Goal: Task Accomplishment & Management: Manage account settings

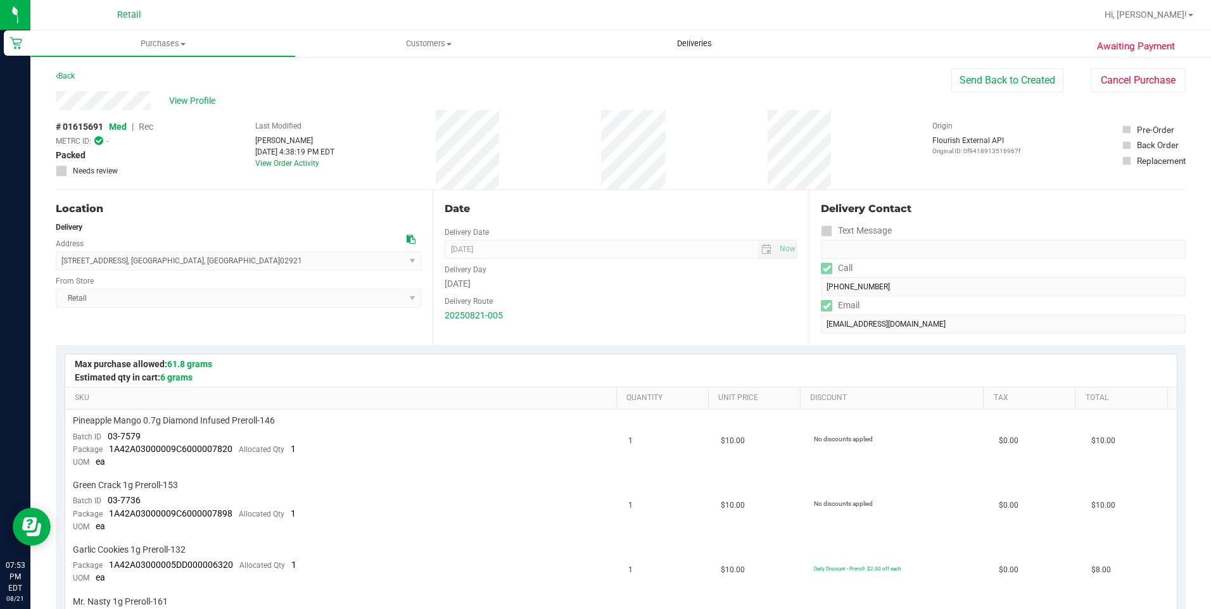
click at [691, 39] on span "Deliveries" at bounding box center [694, 43] width 69 height 11
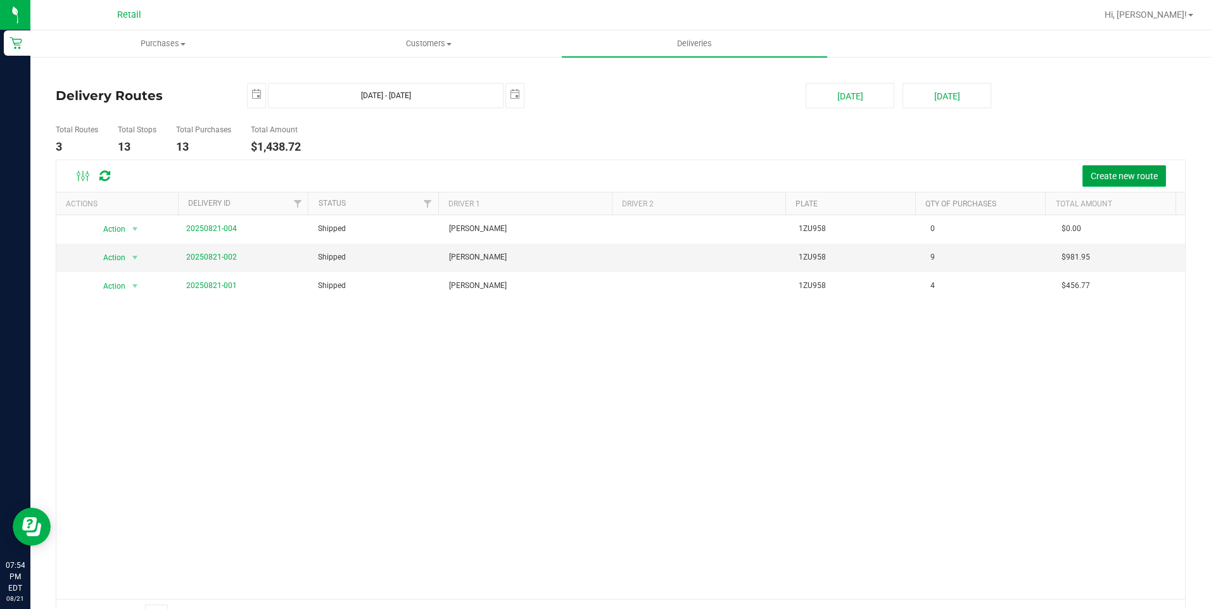
click at [1090, 171] on span "Create new route" at bounding box center [1123, 176] width 67 height 10
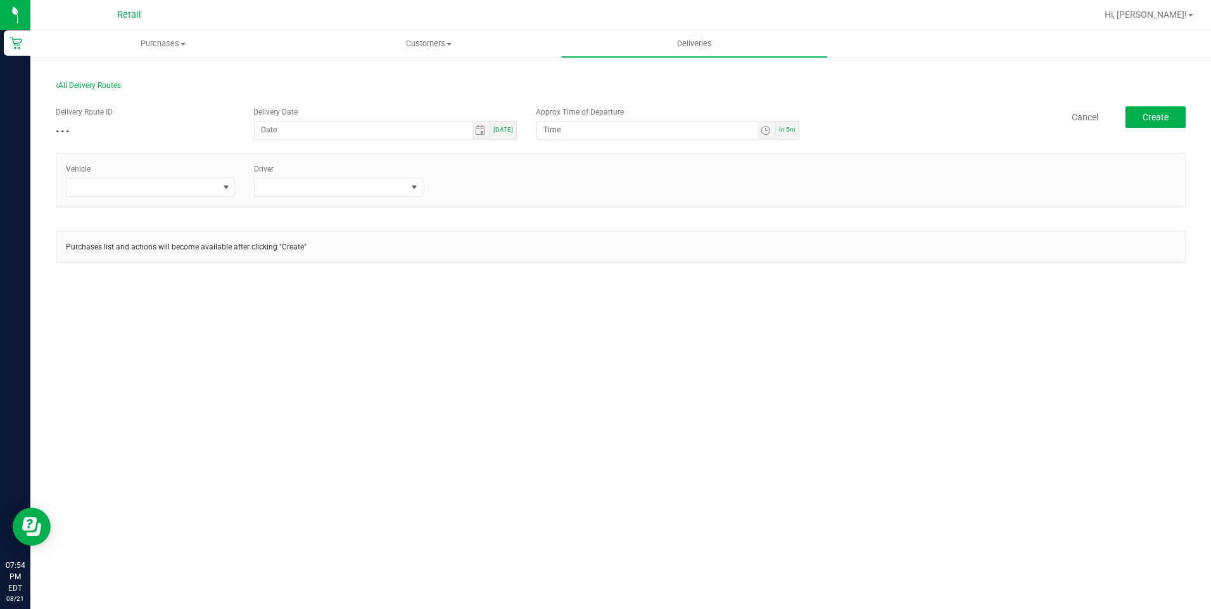
click at [505, 134] on div "[DATE]" at bounding box center [503, 130] width 27 height 19
type input "[DATE]"
click at [769, 132] on span "Toggle time list" at bounding box center [766, 130] width 10 height 10
click at [559, 294] on li "8" at bounding box center [562, 289] width 30 height 17
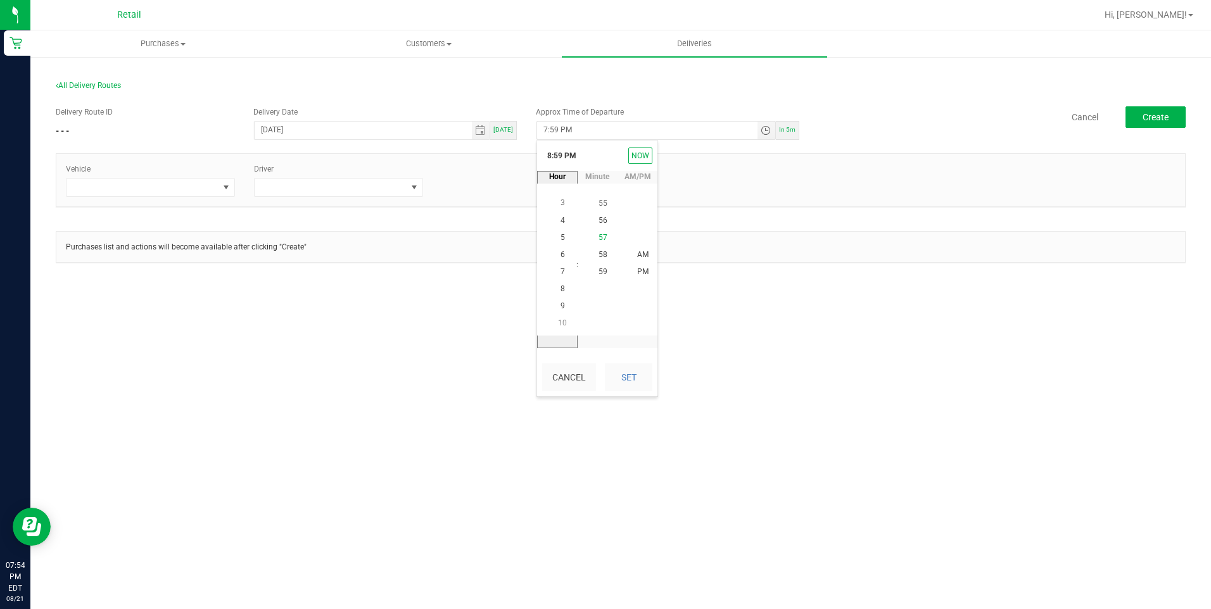
scroll to position [344, 0]
click at [600, 205] on span "10" at bounding box center [602, 203] width 9 height 9
click at [641, 274] on span "PM" at bounding box center [642, 272] width 11 height 9
click at [637, 382] on button "Set" at bounding box center [628, 377] width 47 height 28
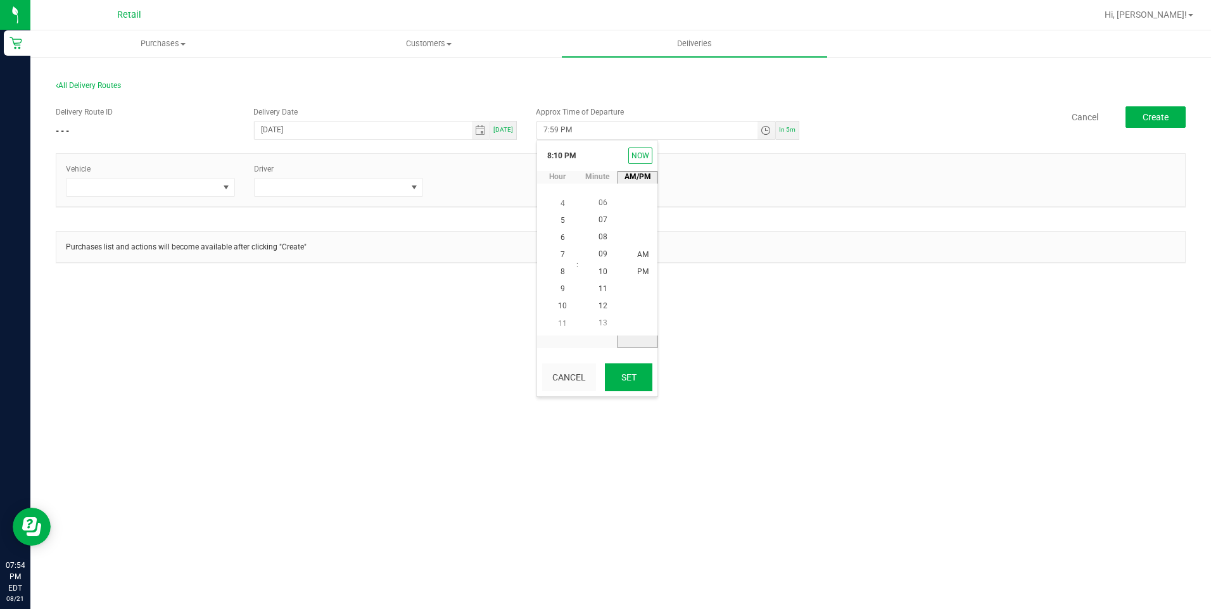
type input "8:10 PM"
click at [856, 339] on div "Purchases Summary of purchases Fulfillment All purchases Customers All customer…" at bounding box center [620, 319] width 1180 height 579
click at [141, 180] on span at bounding box center [142, 188] width 152 height 18
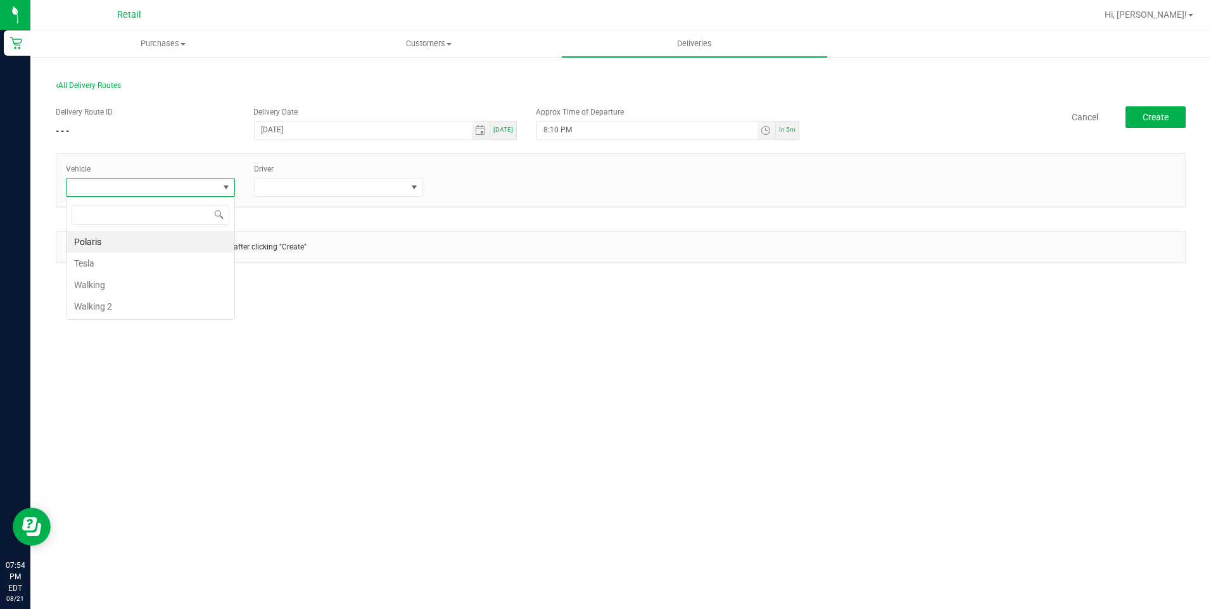
scroll to position [19, 169]
click at [133, 266] on li "Tesla" at bounding box center [150, 264] width 168 height 22
click at [361, 193] on span at bounding box center [331, 188] width 152 height 18
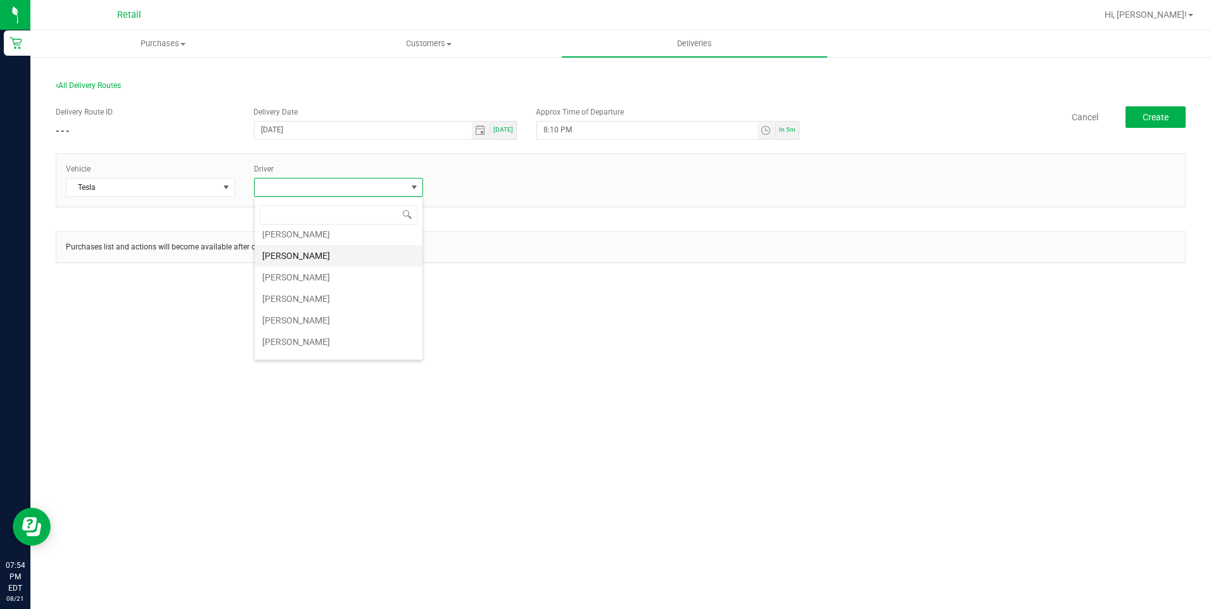
scroll to position [110, 0]
click at [298, 298] on li "[PERSON_NAME]" at bounding box center [339, 304] width 168 height 22
click at [681, 343] on div "Purchases Summary of purchases Fulfillment All purchases Customers All customer…" at bounding box center [620, 319] width 1180 height 579
click at [1131, 123] on button "Create" at bounding box center [1155, 117] width 60 height 22
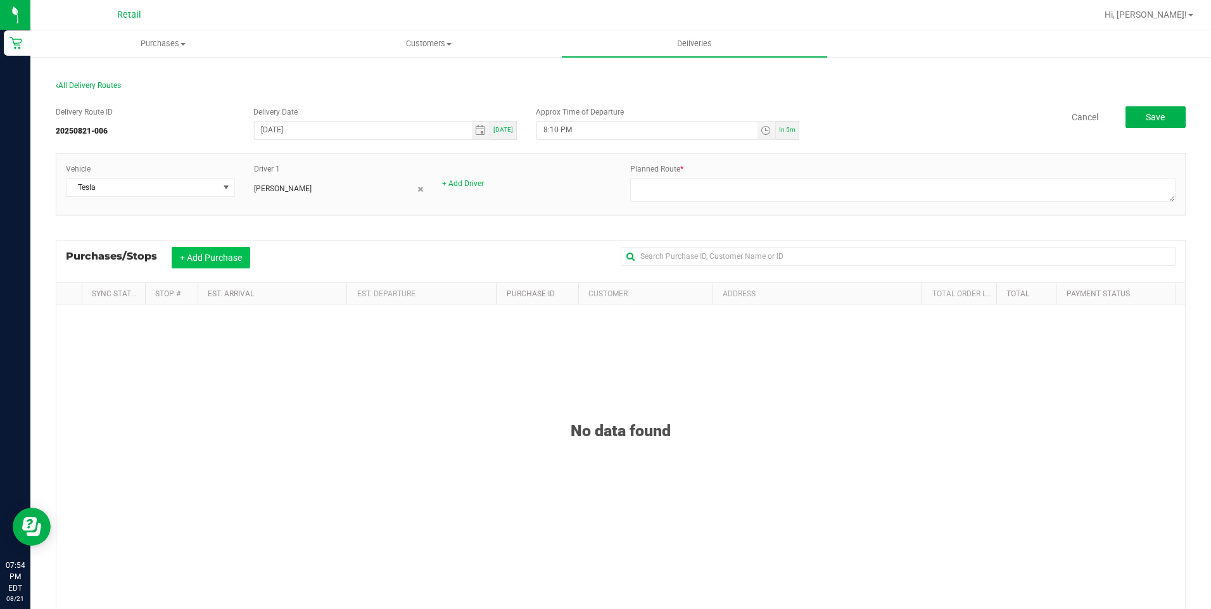
click at [187, 254] on button "+ Add Purchase" at bounding box center [211, 258] width 79 height 22
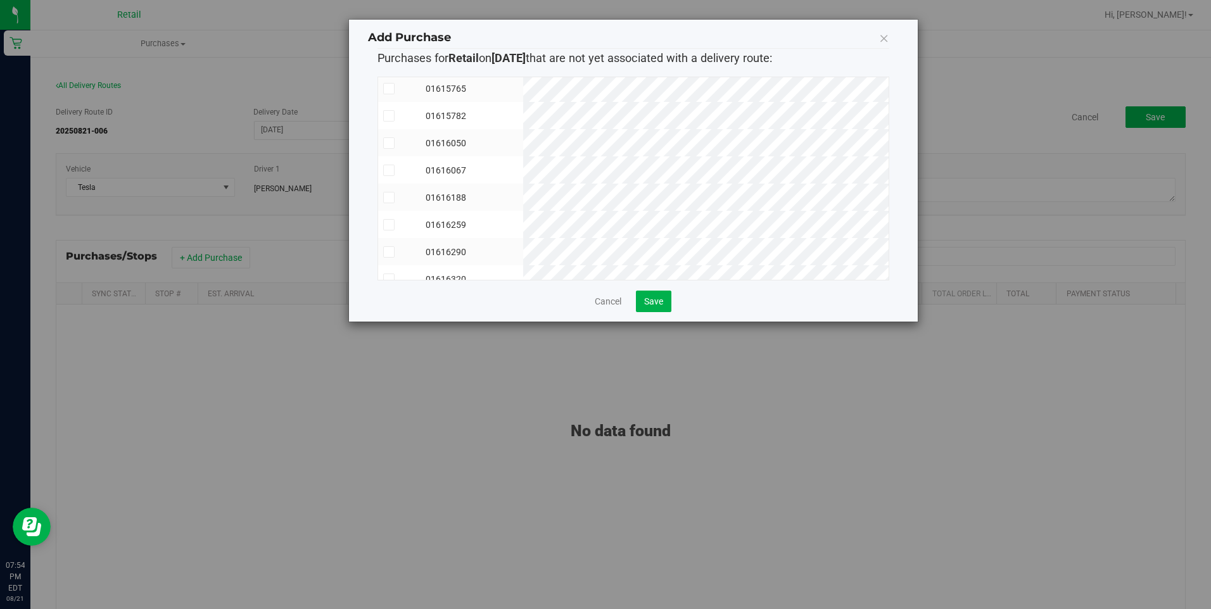
scroll to position [293, 0]
click at [385, 239] on icon at bounding box center [388, 239] width 8 height 0
click at [0, 0] on input "checkbox" at bounding box center [0, 0] width 0 height 0
click at [389, 267] on icon at bounding box center [388, 267] width 8 height 0
click at [0, 0] on input "checkbox" at bounding box center [0, 0] width 0 height 0
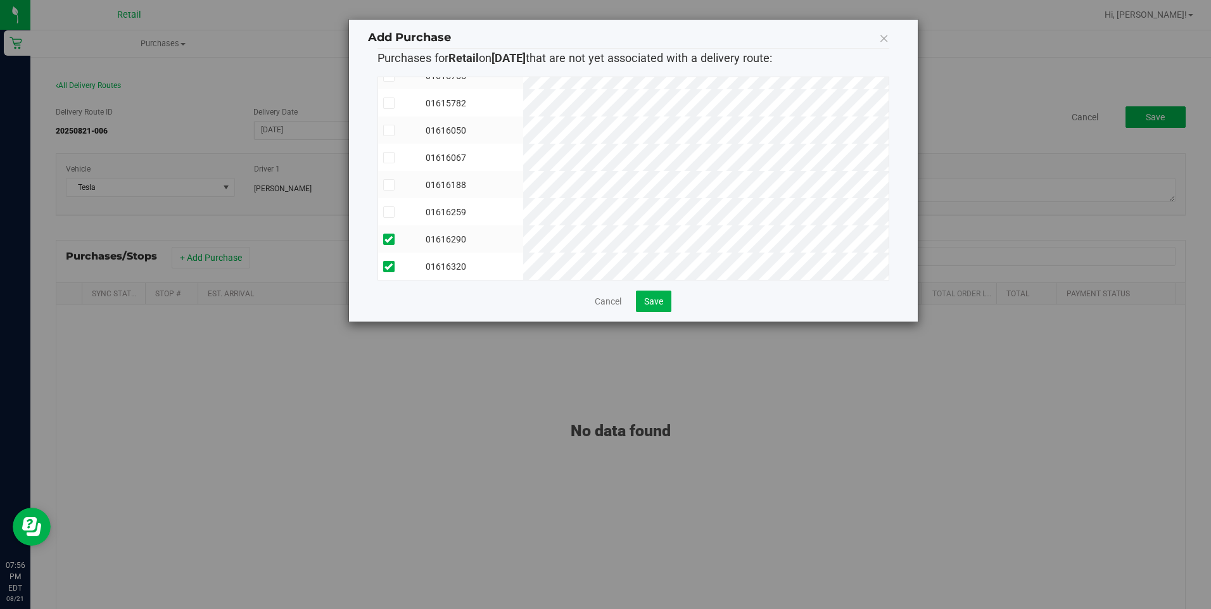
click at [388, 212] on icon at bounding box center [388, 212] width 8 height 0
click at [0, 0] on input "checkbox" at bounding box center [0, 0] width 0 height 0
click at [383, 181] on span at bounding box center [388, 184] width 11 height 11
click at [0, 0] on input "checkbox" at bounding box center [0, 0] width 0 height 0
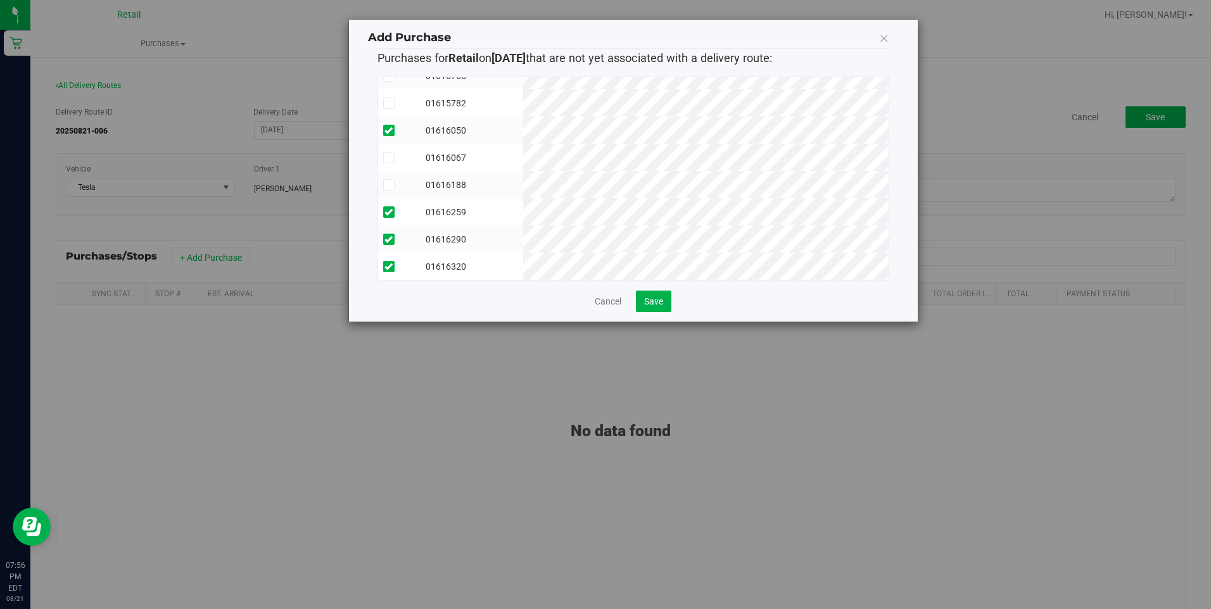
scroll to position [293, 0]
click at [387, 185] on icon at bounding box center [388, 185] width 8 height 0
click at [0, 0] on input "checkbox" at bounding box center [0, 0] width 0 height 0
click at [650, 298] on span "Save" at bounding box center [653, 301] width 19 height 10
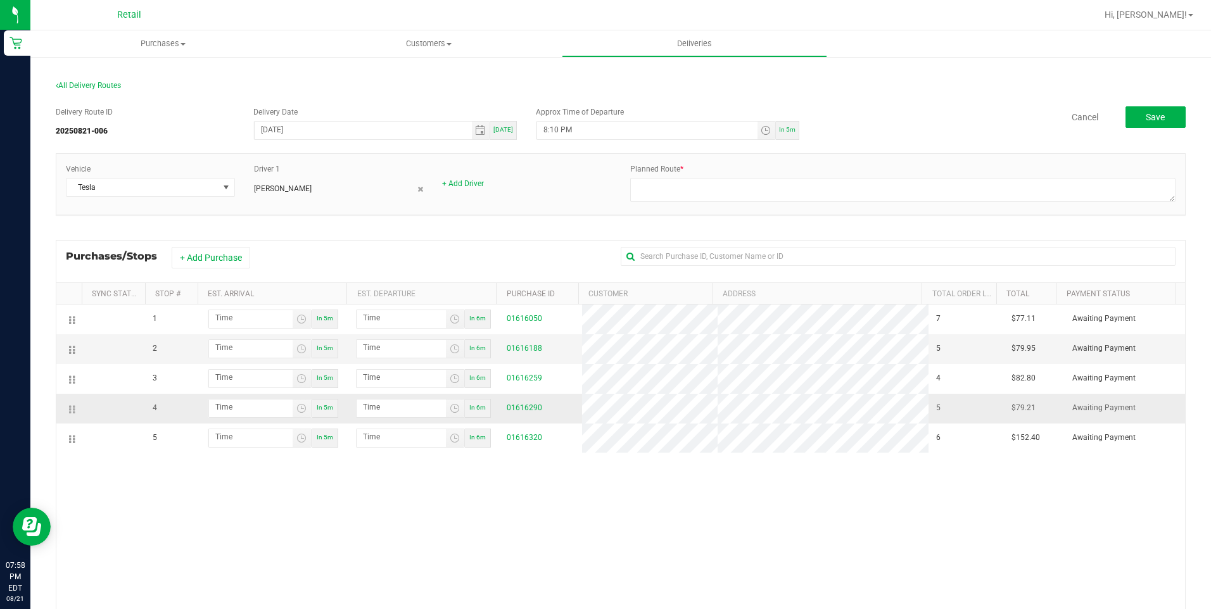
click at [693, 377] on tr "3 In 5m In 6m 01616259 4 $82.80 Awaiting Payment" at bounding box center [620, 379] width 1128 height 30
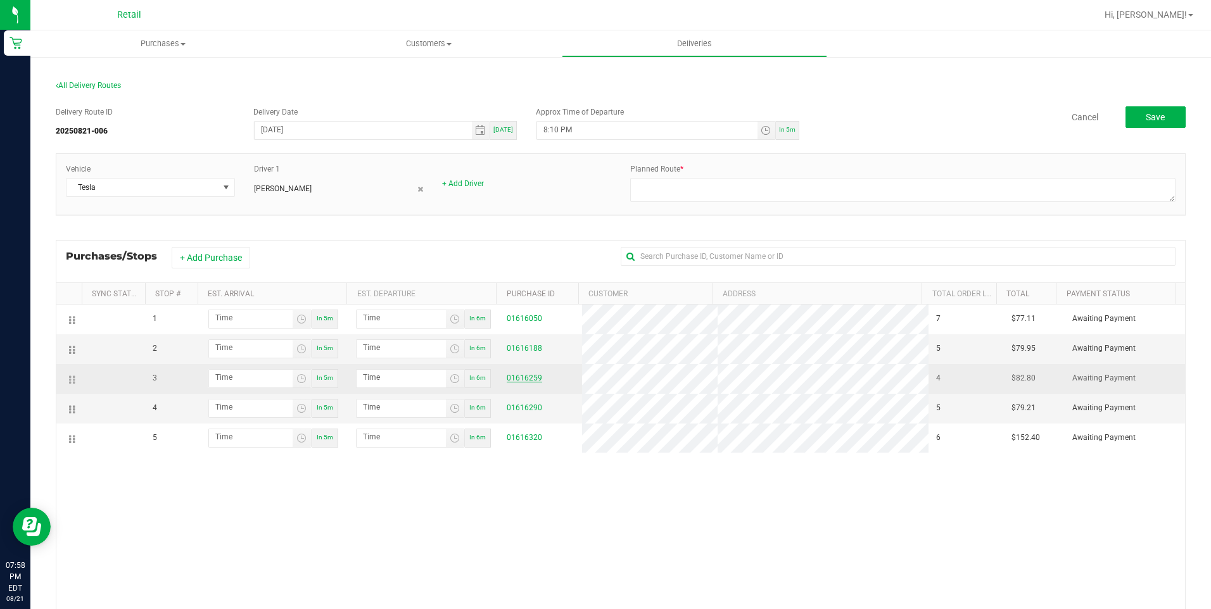
click at [528, 382] on link "01616259" at bounding box center [524, 378] width 35 height 9
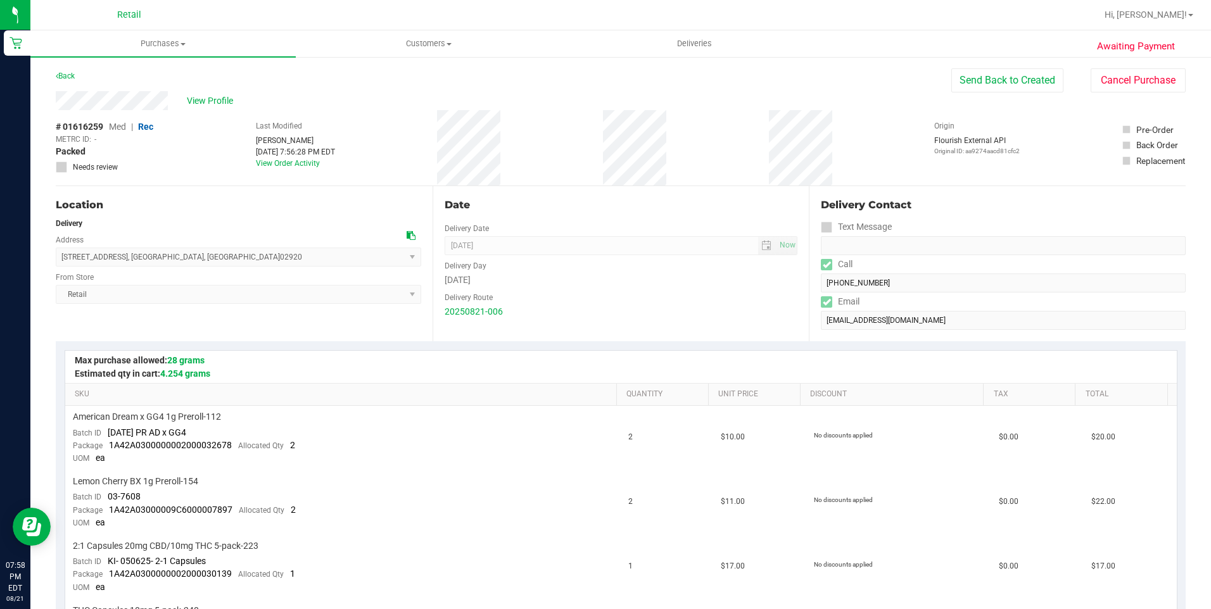
drag, startPoint x: 227, startPoint y: 266, endPoint x: 59, endPoint y: 262, distance: 167.9
click at [59, 262] on span "[STREET_ADDRESS] , [GEOGRAPHIC_DATA] , [GEOGRAPHIC_DATA] 02920 Select address […" at bounding box center [238, 257] width 365 height 19
copy span "[STREET_ADDRESS]"
click at [814, 294] on div "Delivery Contact Text Message Call [PHONE_NUMBER] Email [EMAIL_ADDRESS][DOMAIN_…" at bounding box center [997, 263] width 377 height 155
drag, startPoint x: 168, startPoint y: 94, endPoint x: 53, endPoint y: 106, distance: 116.5
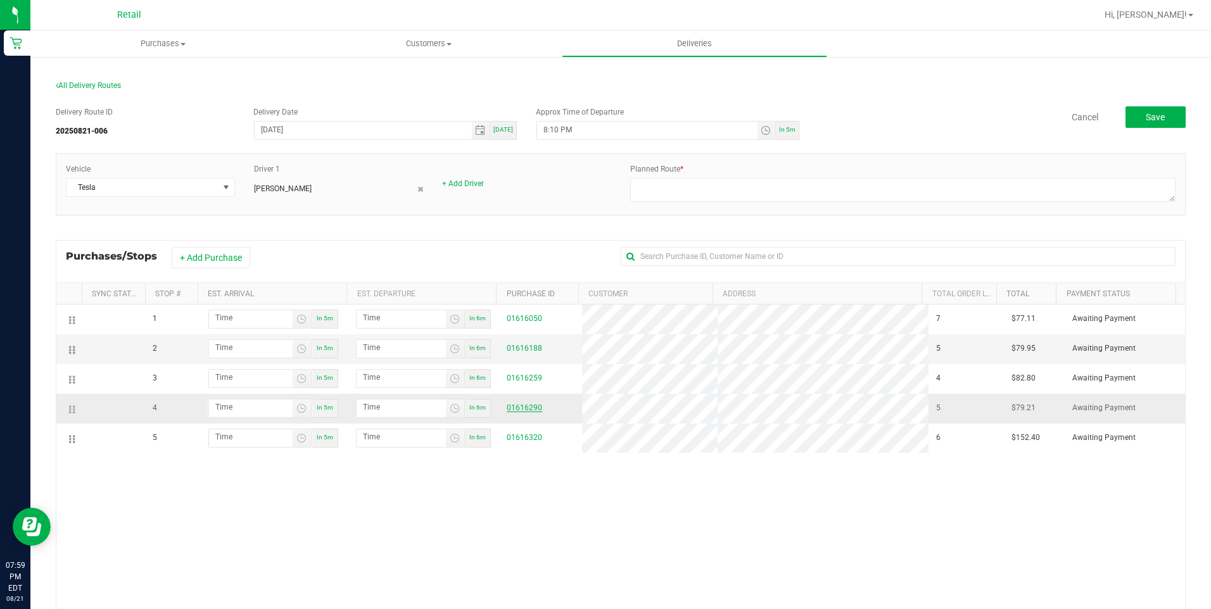
click at [521, 408] on link "01616290" at bounding box center [524, 407] width 35 height 9
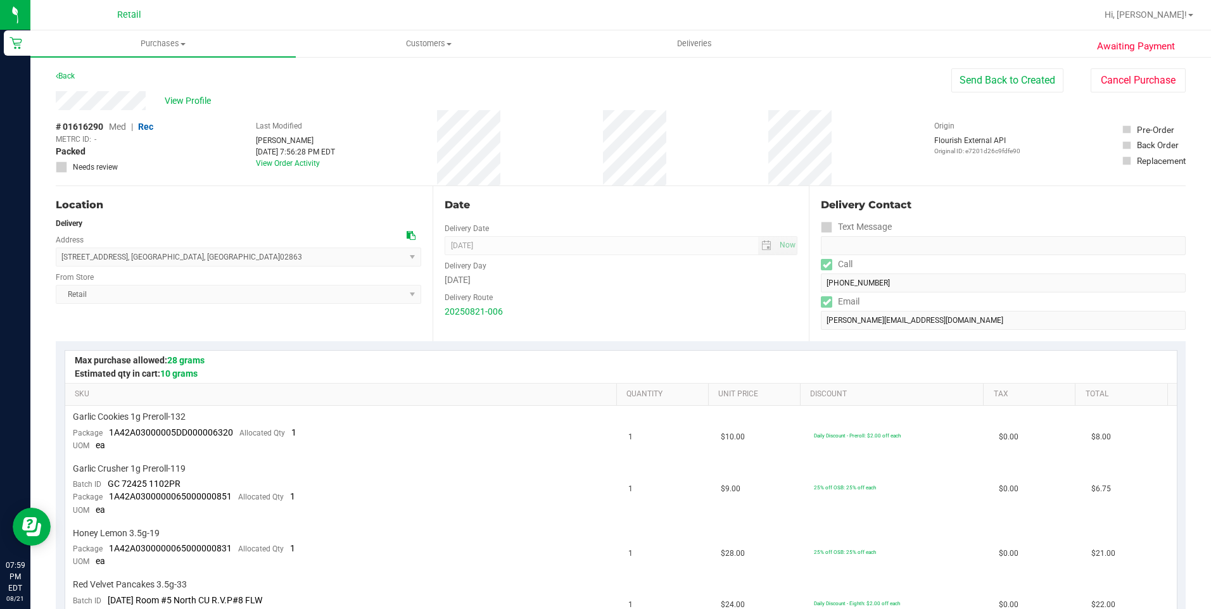
drag, startPoint x: 193, startPoint y: 261, endPoint x: 58, endPoint y: 250, distance: 135.3
click at [58, 250] on span "[STREET_ADDRESS] , [GEOGRAPHIC_DATA] , [GEOGRAPHIC_DATA] 02863 Select address […" at bounding box center [238, 257] width 365 height 19
copy span "[STREET_ADDRESS]"
drag, startPoint x: 151, startPoint y: 101, endPoint x: 53, endPoint y: 98, distance: 98.2
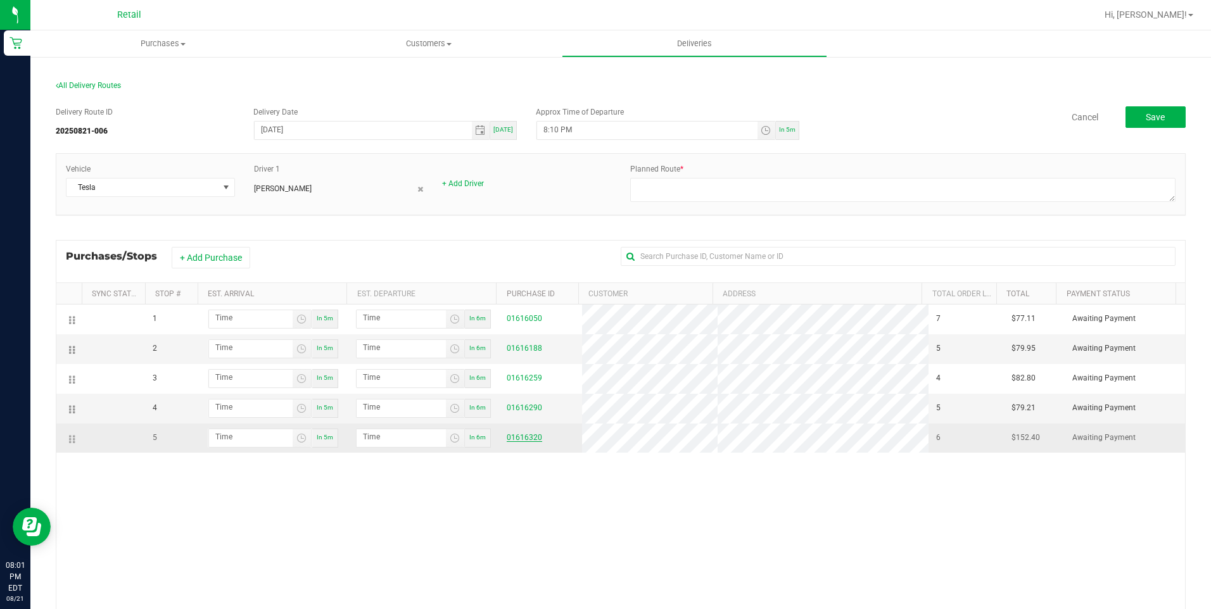
click at [524, 438] on link "01616320" at bounding box center [524, 437] width 35 height 9
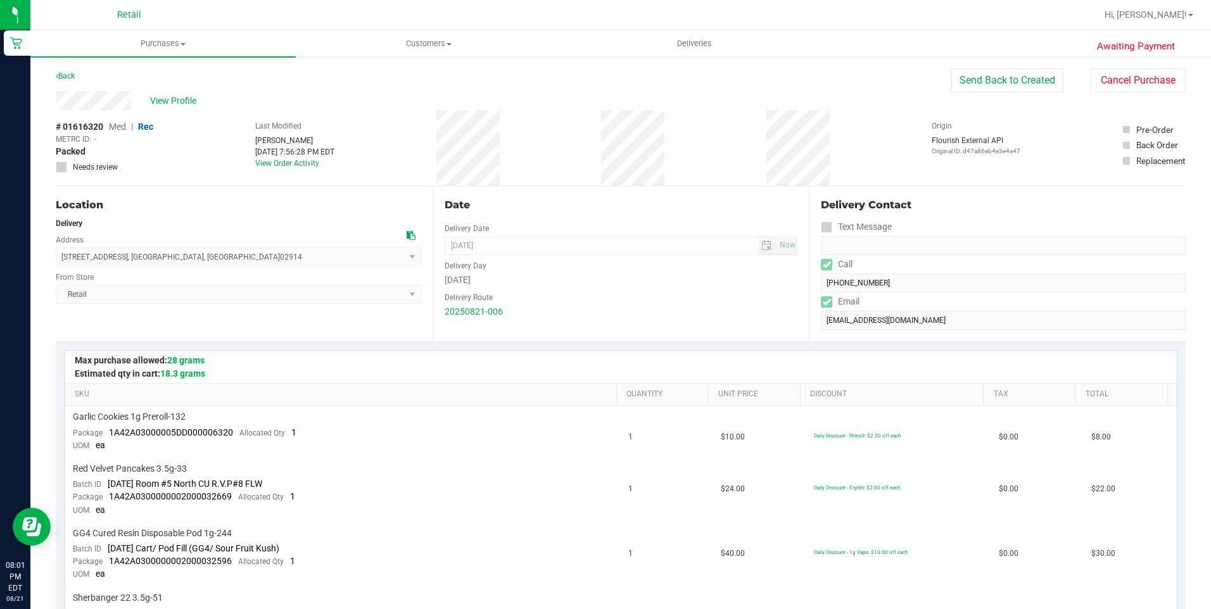
click at [821, 301] on form "Delivery Contact Text Message Call [PHONE_NUMBER] Email [EMAIL_ADDRESS][DOMAIN_…" at bounding box center [1003, 264] width 365 height 132
drag, startPoint x: 228, startPoint y: 255, endPoint x: 60, endPoint y: 256, distance: 168.4
click at [60, 256] on span "[STREET_ADDRESS] , [GEOGRAPHIC_DATA] , [GEOGRAPHIC_DATA] 02914 Select address […" at bounding box center [238, 257] width 365 height 19
click at [685, 40] on span "Deliveries" at bounding box center [694, 43] width 69 height 11
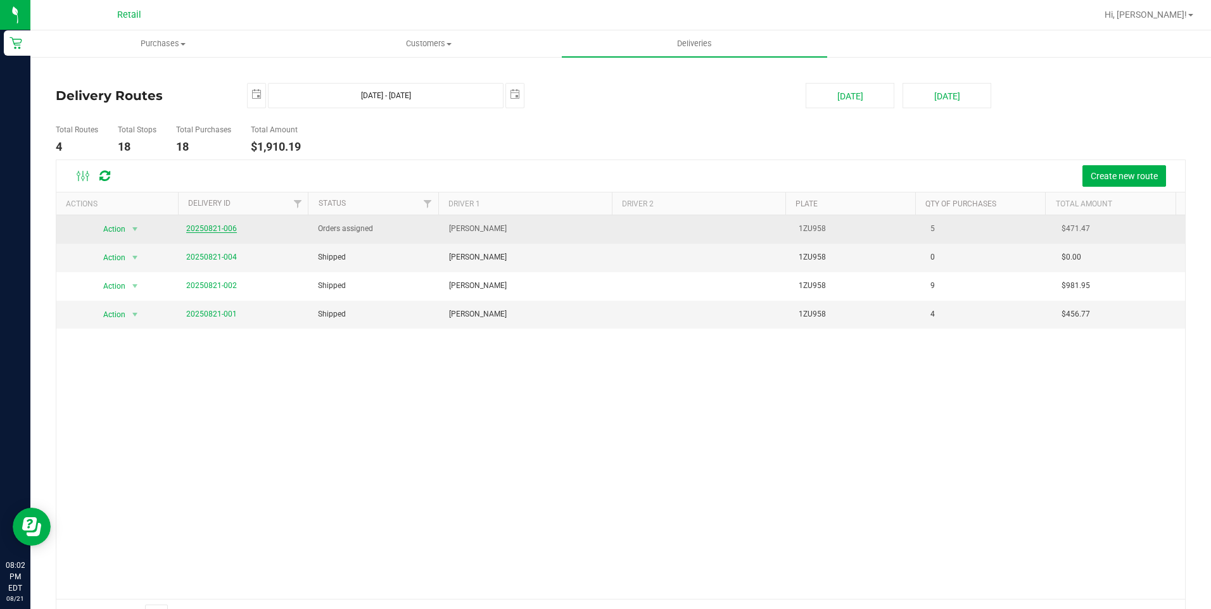
click at [214, 227] on link "20250821-006" at bounding box center [211, 228] width 51 height 9
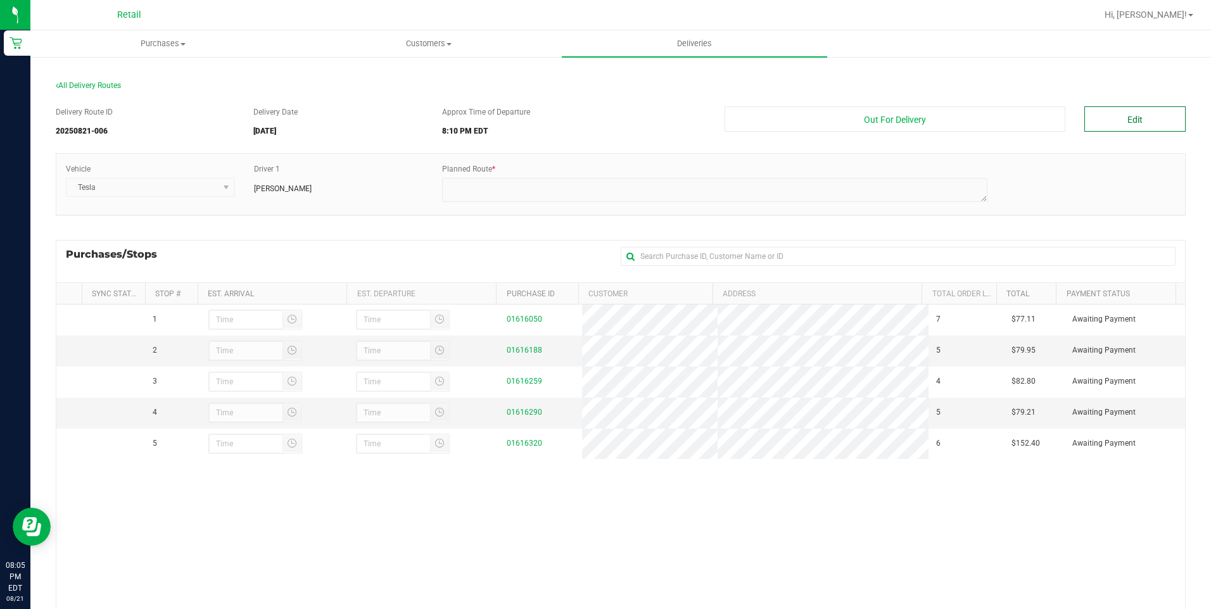
click at [1098, 120] on button "Edit" at bounding box center [1134, 118] width 101 height 25
click at [1128, 109] on button "Edit" at bounding box center [1134, 118] width 101 height 25
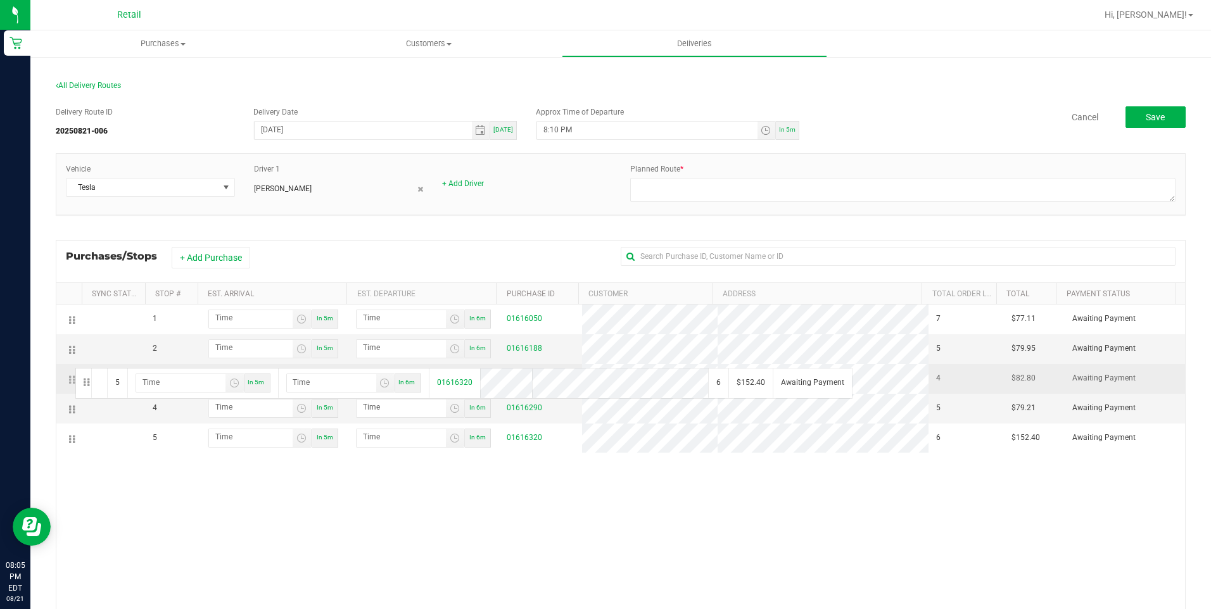
drag, startPoint x: 73, startPoint y: 440, endPoint x: 73, endPoint y: 367, distance: 73.5
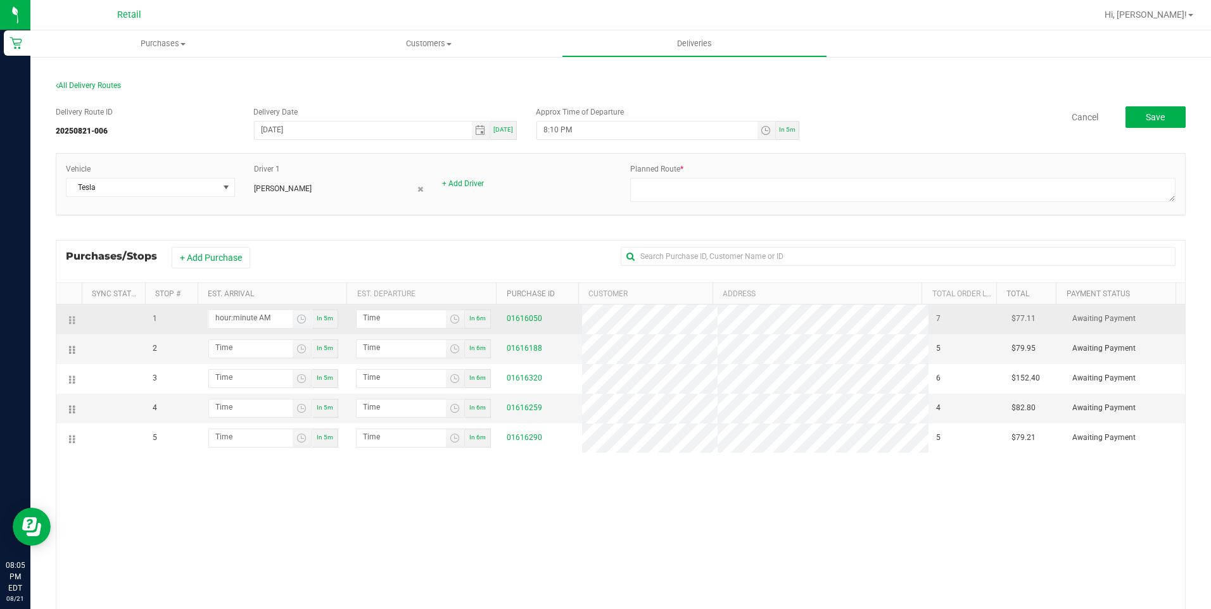
click at [233, 324] on input "hour:minute AM" at bounding box center [251, 318] width 84 height 16
type input "8:03 AM"
type input "8:04 AM"
type input "8:31 AM"
type input "8:32 AM"
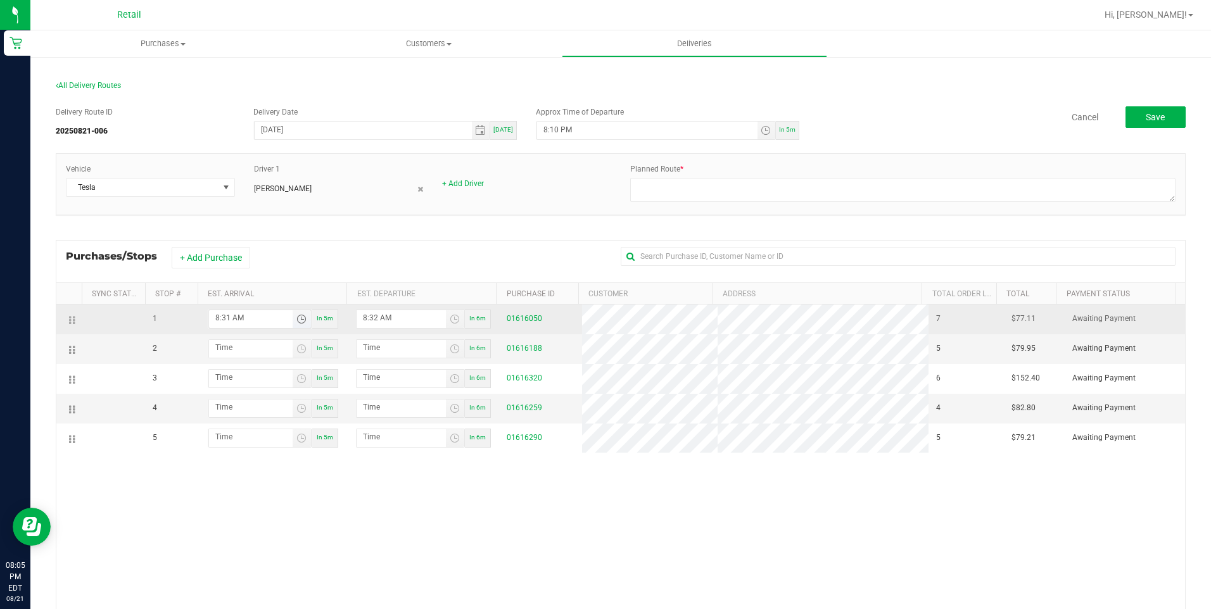
type input "8:31 PM"
type input "8:32 PM"
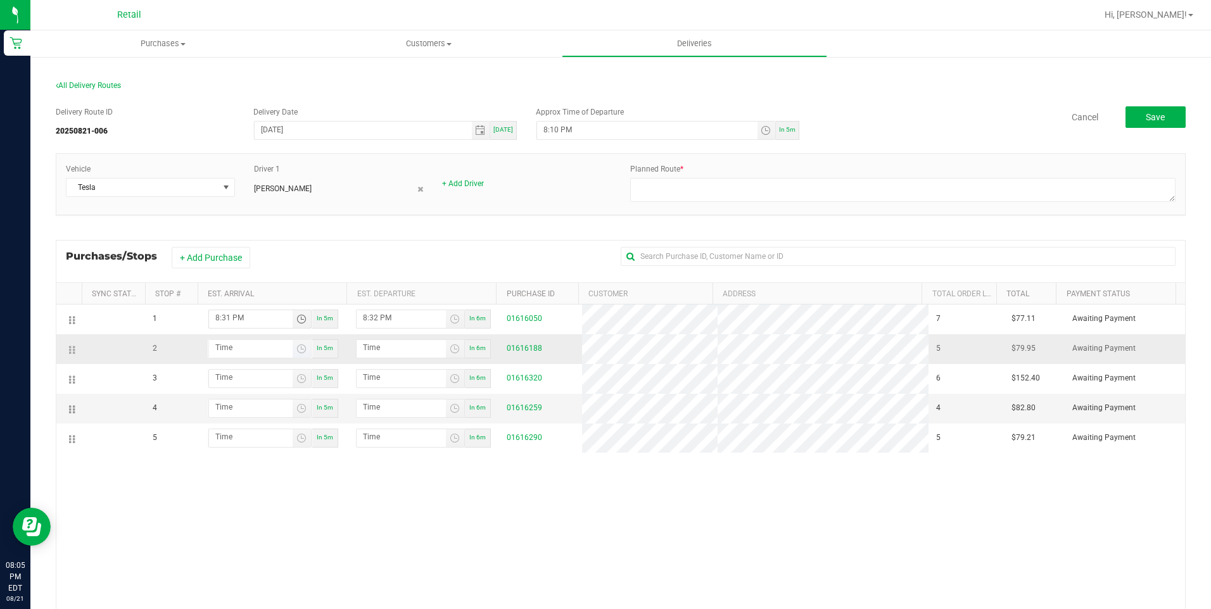
type input "8:31 PM"
click at [232, 345] on input "hour:minute AM" at bounding box center [251, 348] width 84 height 16
type input "9:00 AM"
type input "9:01 AM"
type input "9:00 PM"
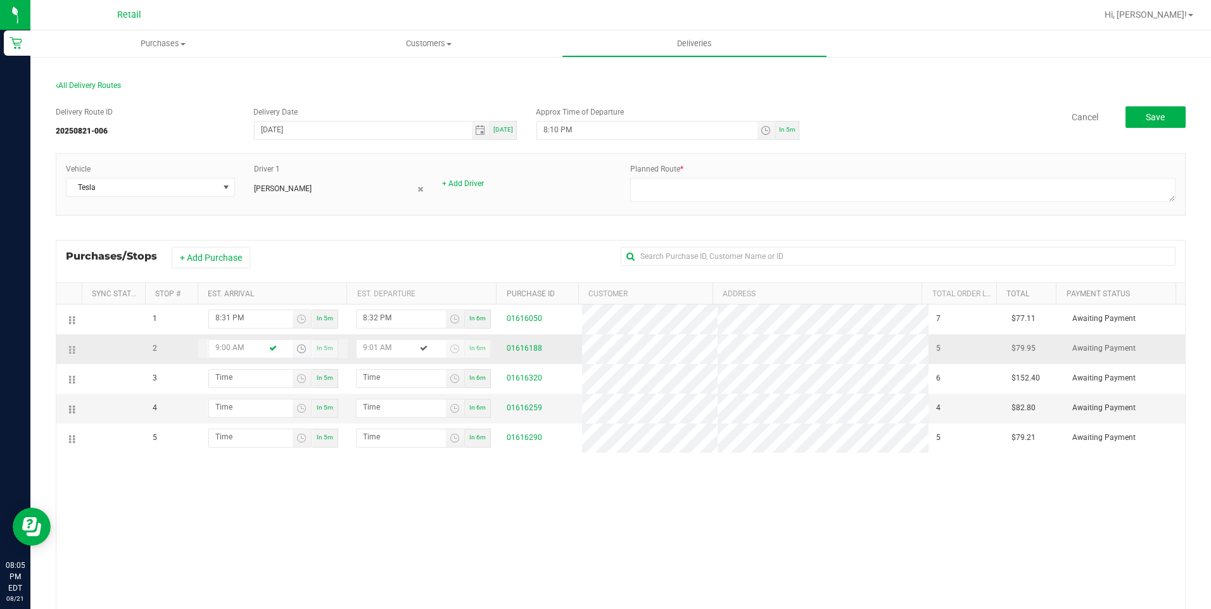
type input "9:01 PM"
type input "9:00 PM"
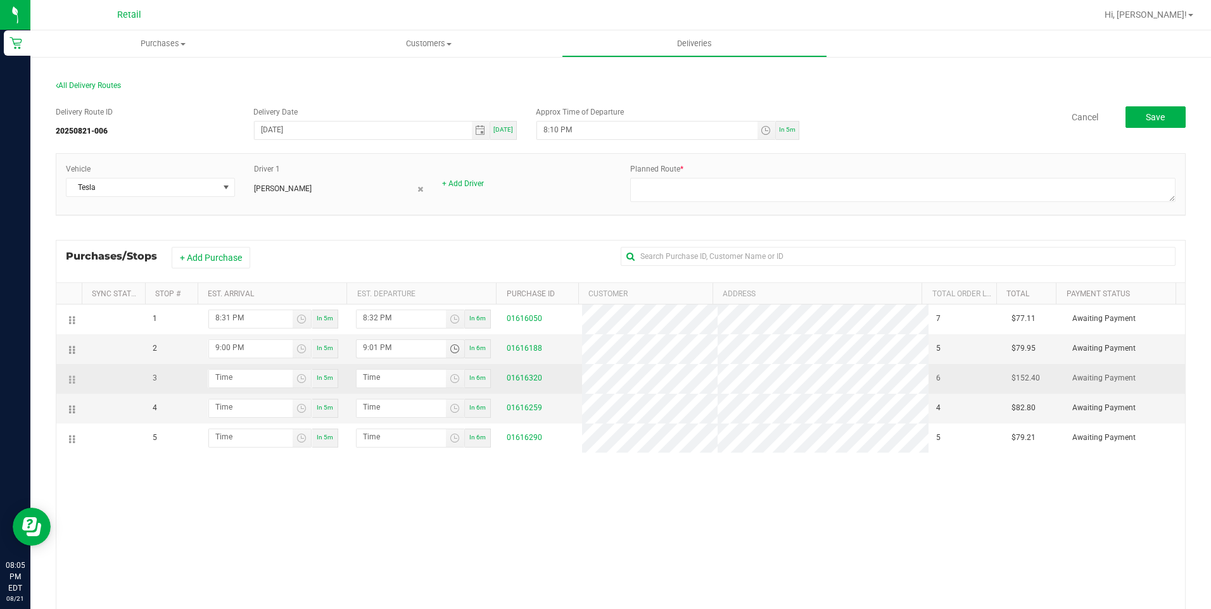
click at [235, 368] on td "In 5m" at bounding box center [273, 379] width 151 height 30
click at [235, 377] on input "hour:minute AM" at bounding box center [251, 378] width 84 height 16
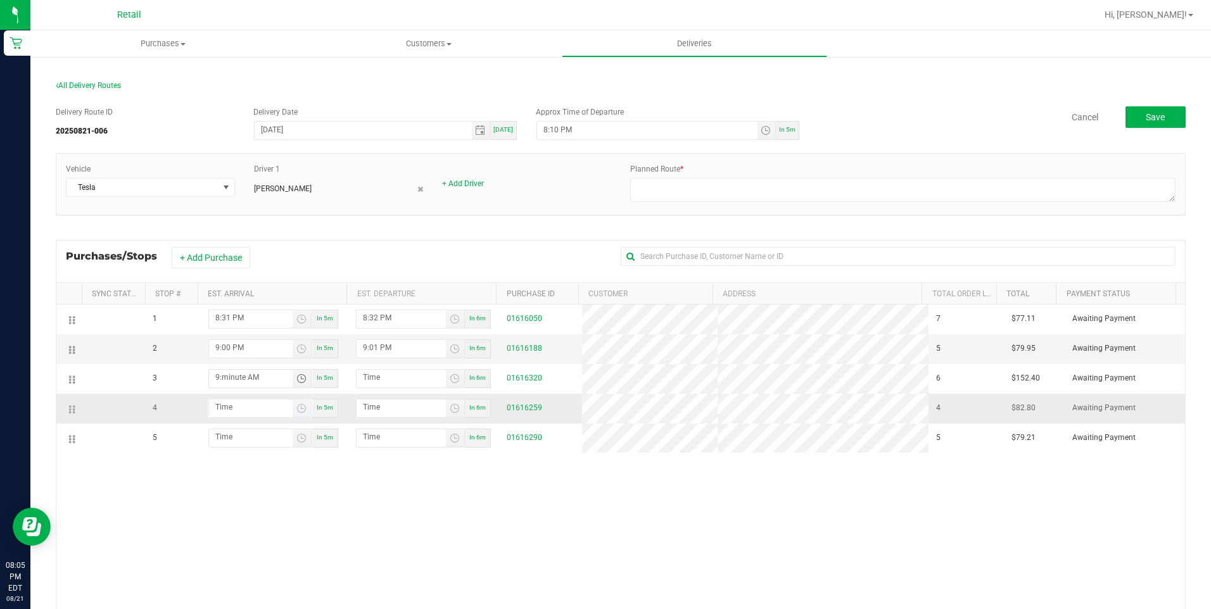
type input "9:00 AM"
type input "9:01 AM"
type input "9:08 AM"
type input "9:09 AM"
type input "9:08 PM"
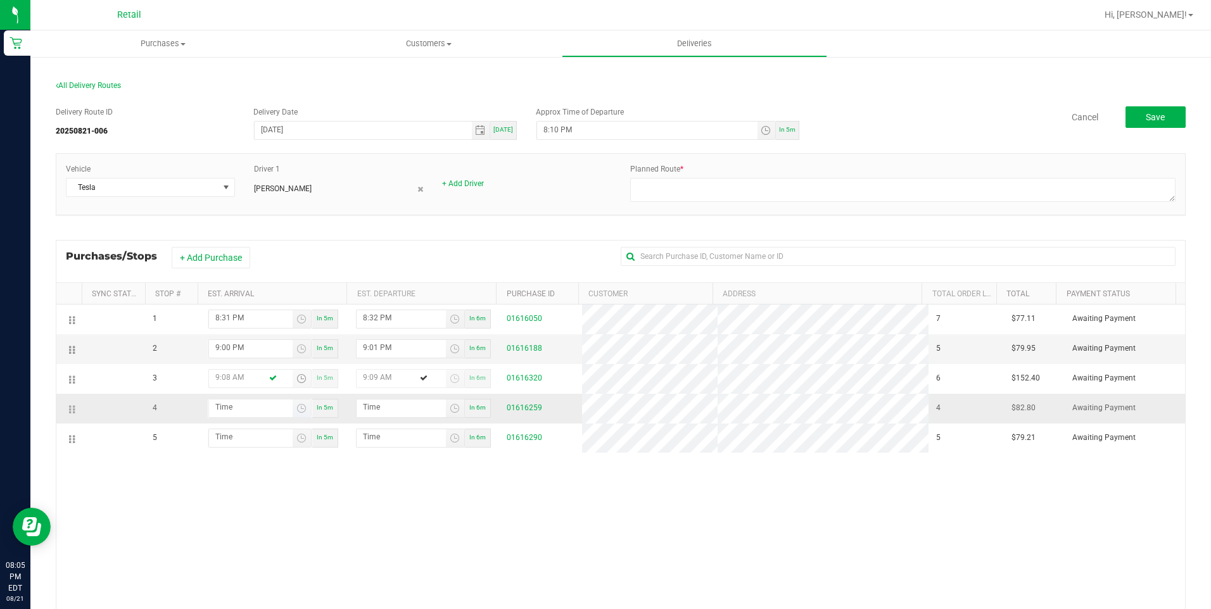
type input "9:09 PM"
type input "9:08 PM"
click at [224, 403] on input "hour:minute AM" at bounding box center [251, 408] width 84 height 16
type input "9:02 AM"
type input "9:03 AM"
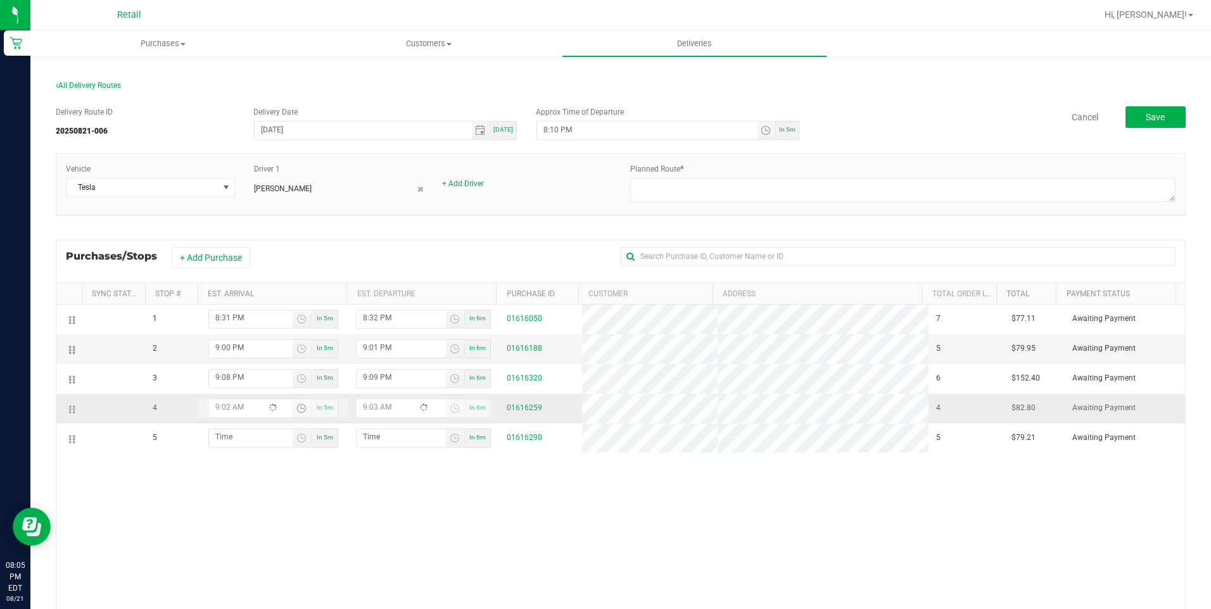
type input "9:29 AM"
type input "9:30 AM"
type input "9:29 PM"
type input "9:30 PM"
type input "9:29 PM"
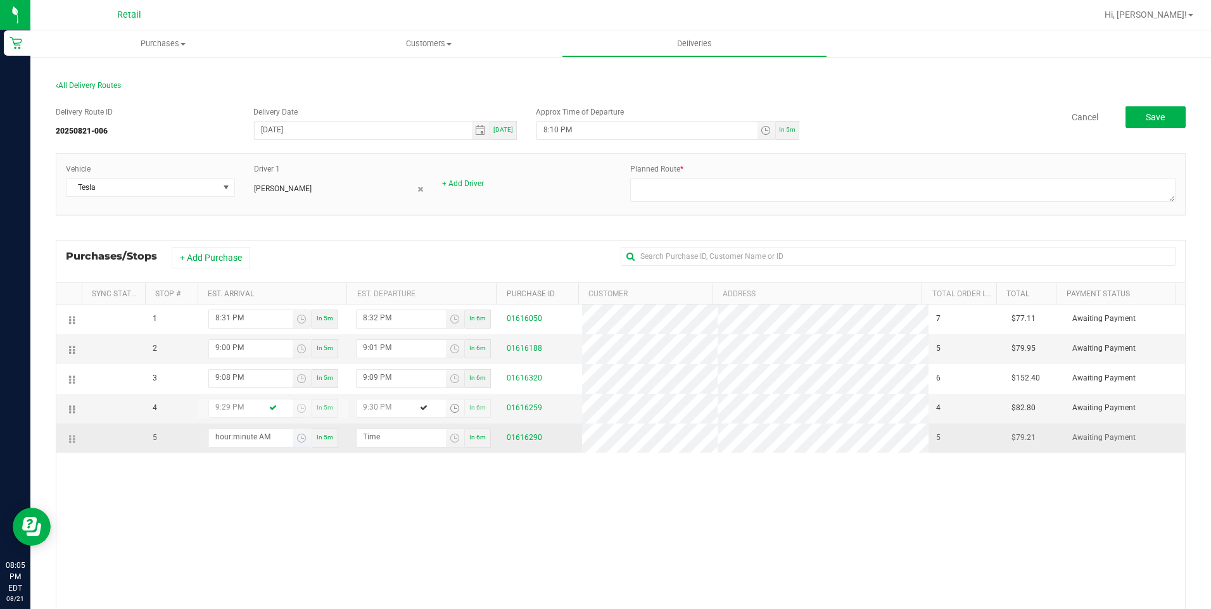
click at [236, 438] on input "hour:minute AM" at bounding box center [251, 437] width 84 height 16
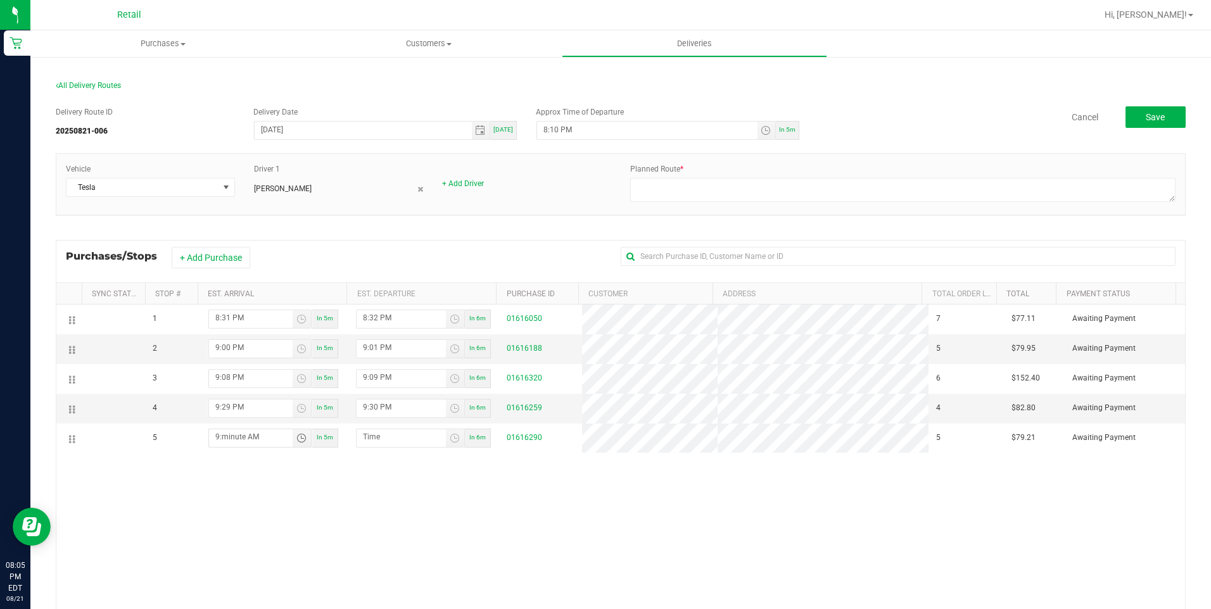
type input "9:05 AM"
type input "9:06 AM"
type input "9:56 AM"
type input "9:57 AM"
type input "9:56 PM"
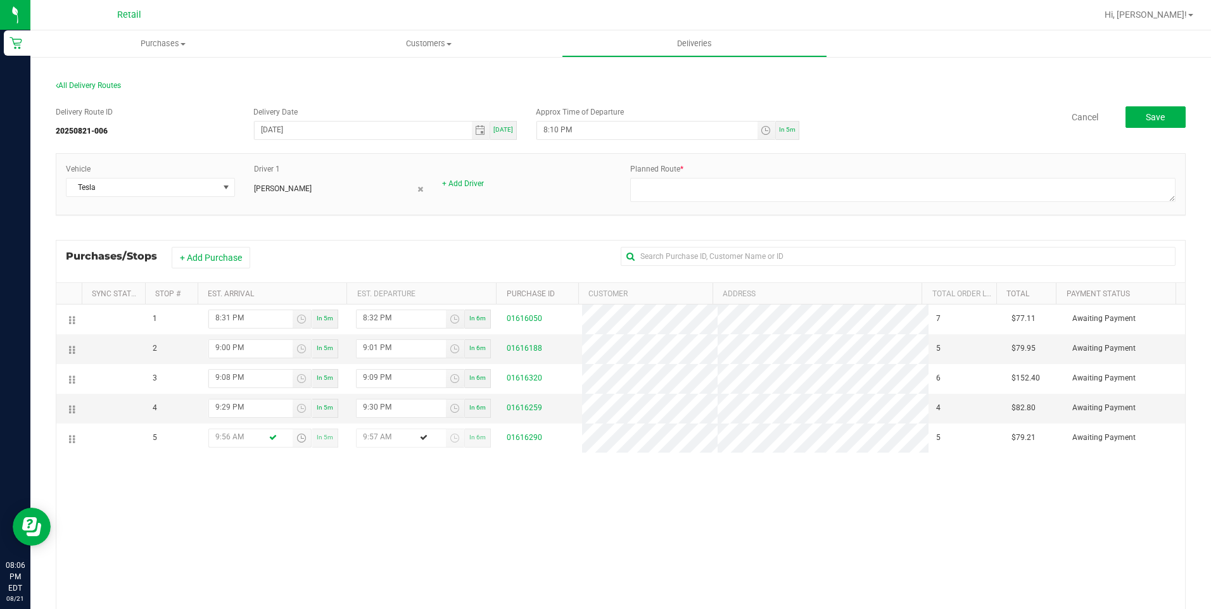
type input "9:57 PM"
type input "9:56 PM"
click at [458, 503] on div "1 8:31 PM In 5m 8:32 PM In 6m 01616050 7 $77.11 Awaiting Payment 2 9:00 PM In 5…" at bounding box center [620, 497] width 1128 height 384
click at [672, 184] on textarea at bounding box center [902, 190] width 545 height 24
type textarea "onfleet"
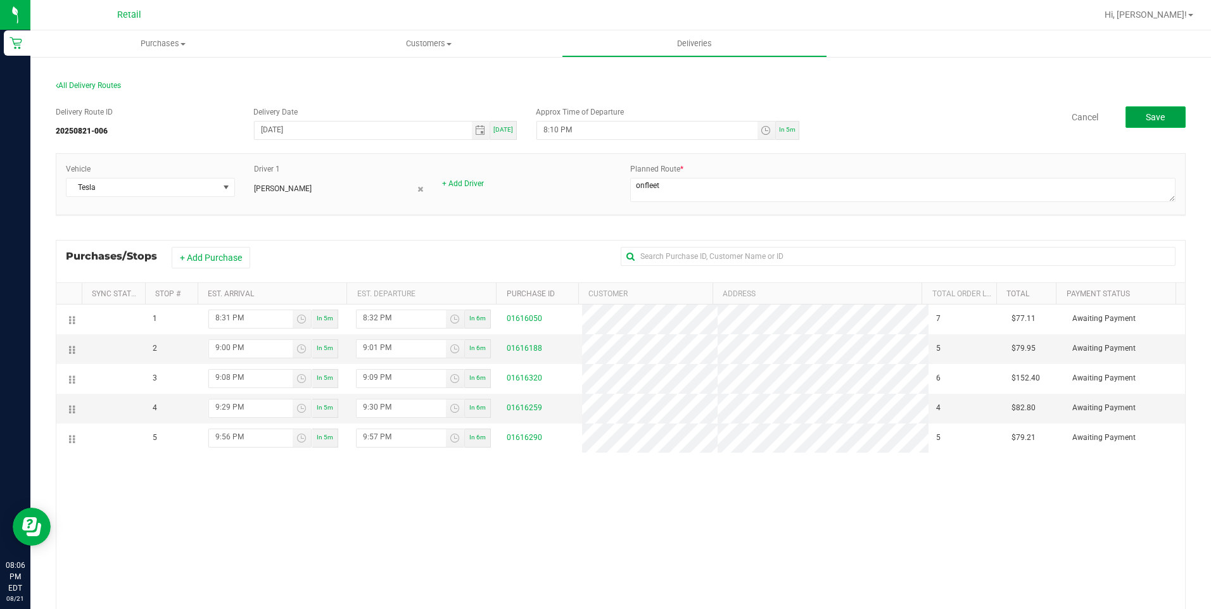
click at [1157, 115] on button "Save" at bounding box center [1155, 117] width 60 height 22
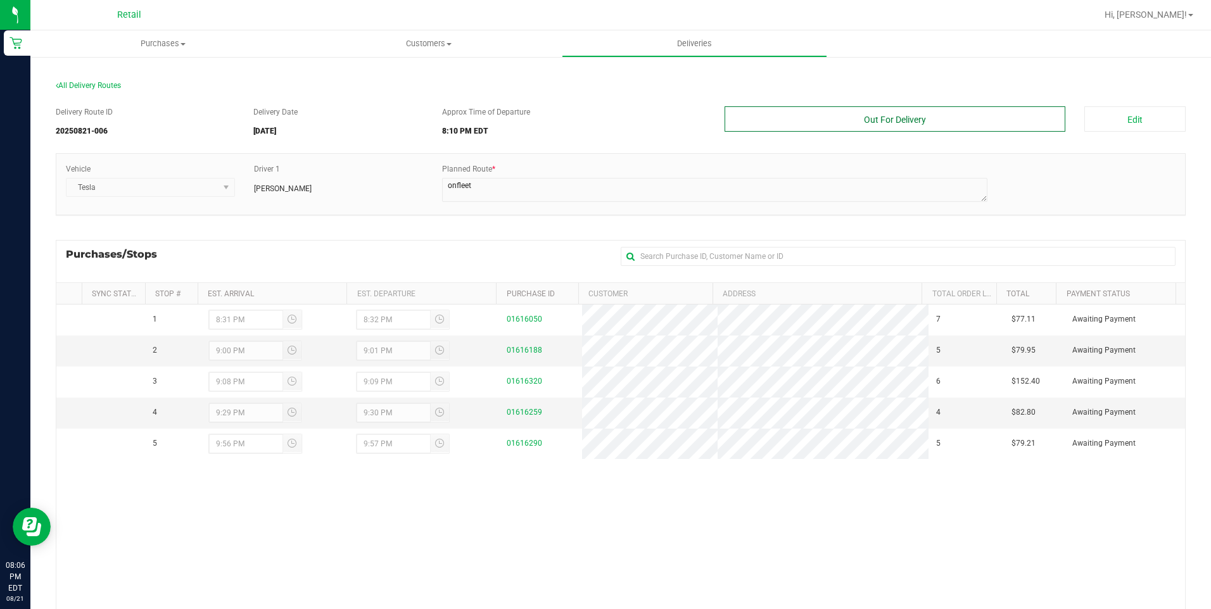
click at [895, 123] on button "Out For Delivery" at bounding box center [894, 118] width 341 height 25
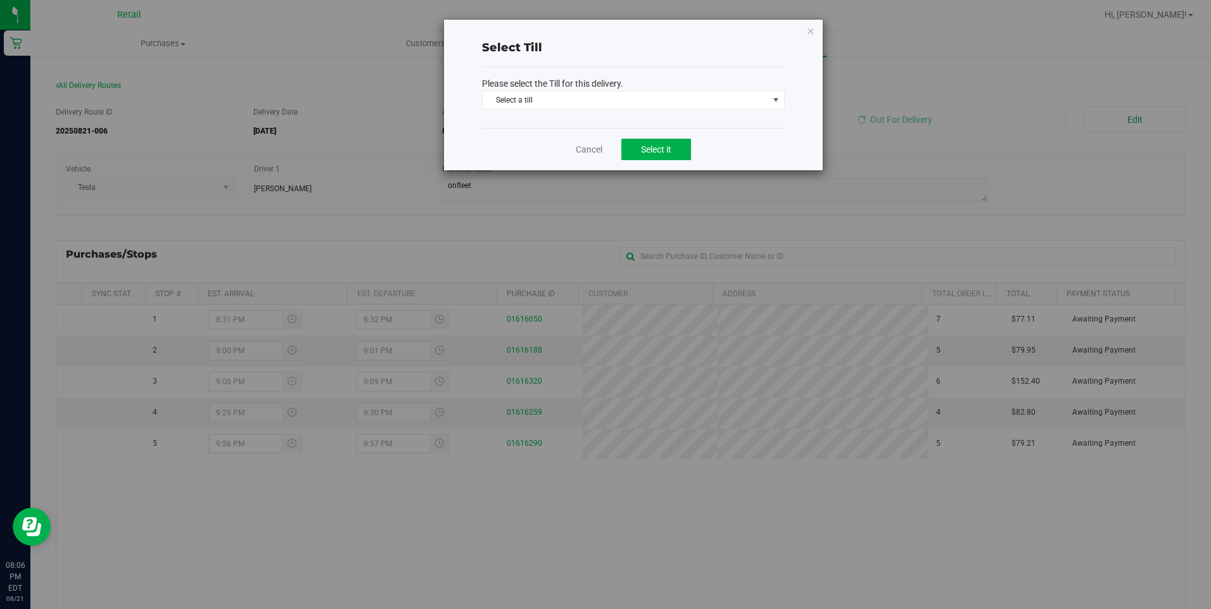
click at [624, 106] on span "Select a till" at bounding box center [626, 100] width 286 height 18
click at [620, 99] on span "Select a till" at bounding box center [626, 100] width 286 height 18
click at [540, 98] on span "Select a till" at bounding box center [626, 100] width 286 height 18
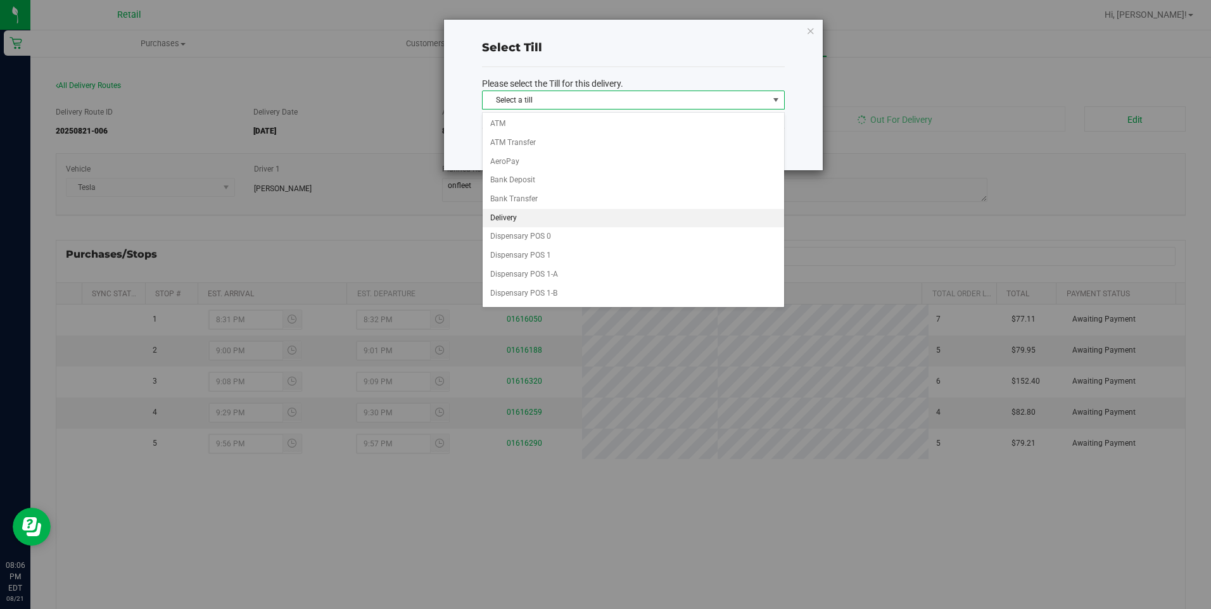
click at [519, 217] on li "Delivery" at bounding box center [633, 218] width 301 height 19
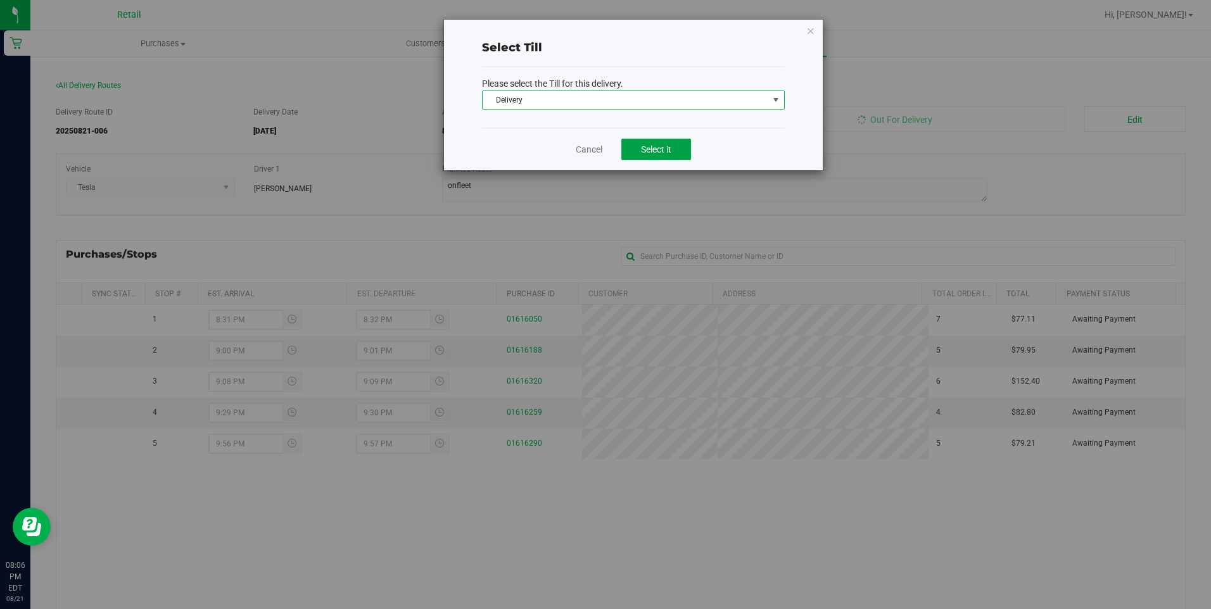
click at [674, 143] on button "Select it" at bounding box center [656, 150] width 70 height 22
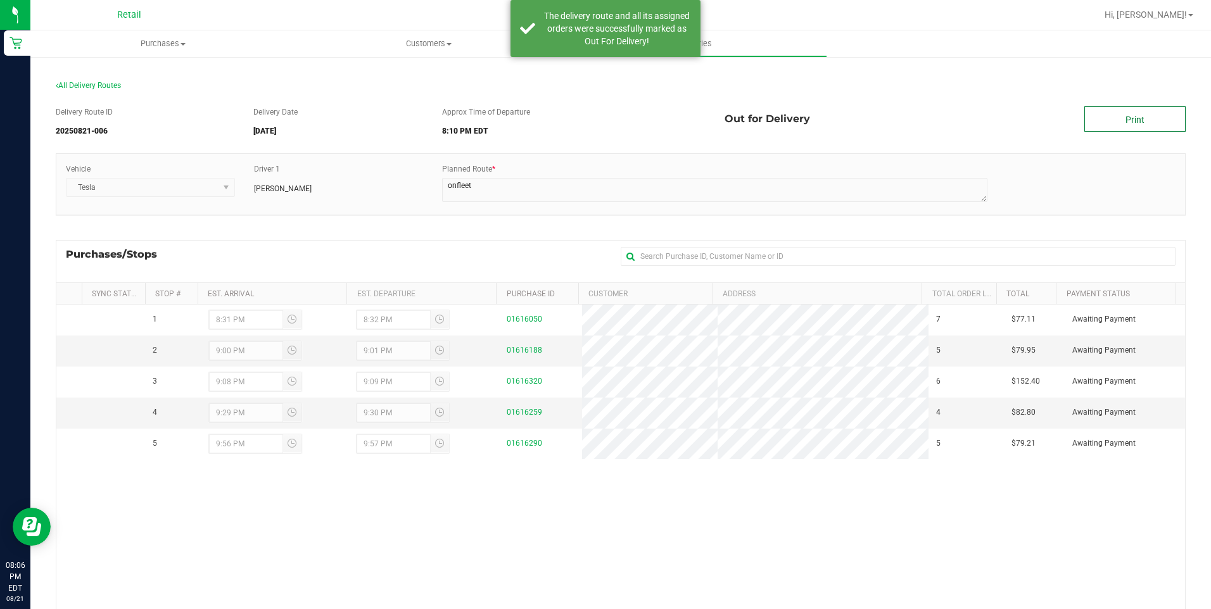
click at [1123, 116] on link "Print" at bounding box center [1134, 118] width 101 height 25
